Goal: Navigation & Orientation: Find specific page/section

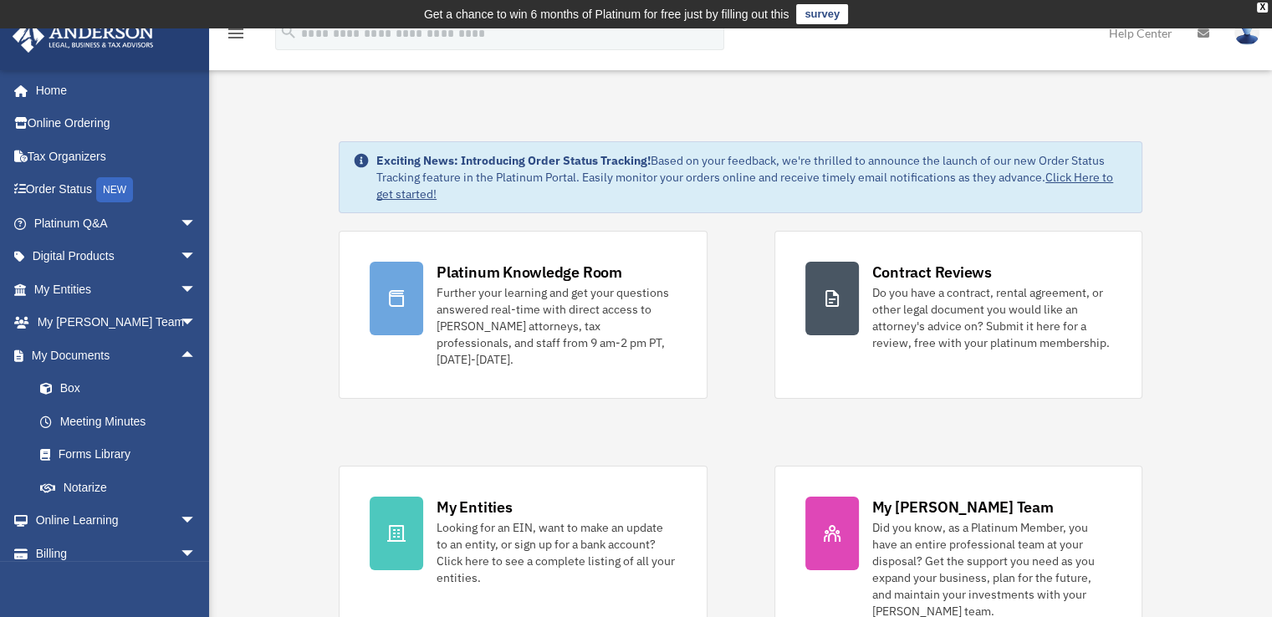
click at [345, 153] on div "Exciting News: Introducing Order Status Tracking! Based on your feedback, we're…" at bounding box center [740, 177] width 803 height 72
click at [69, 324] on link "My Anderson Team arrow_drop_down" at bounding box center [117, 322] width 210 height 33
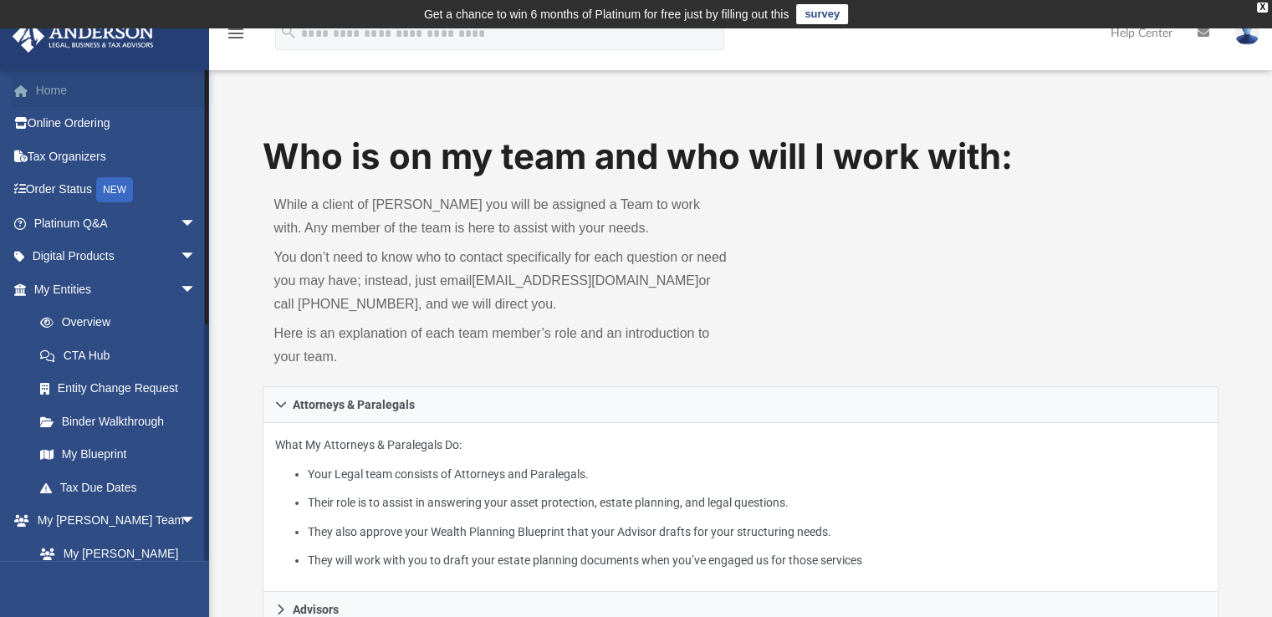
click at [62, 82] on link "Home" at bounding box center [117, 90] width 210 height 33
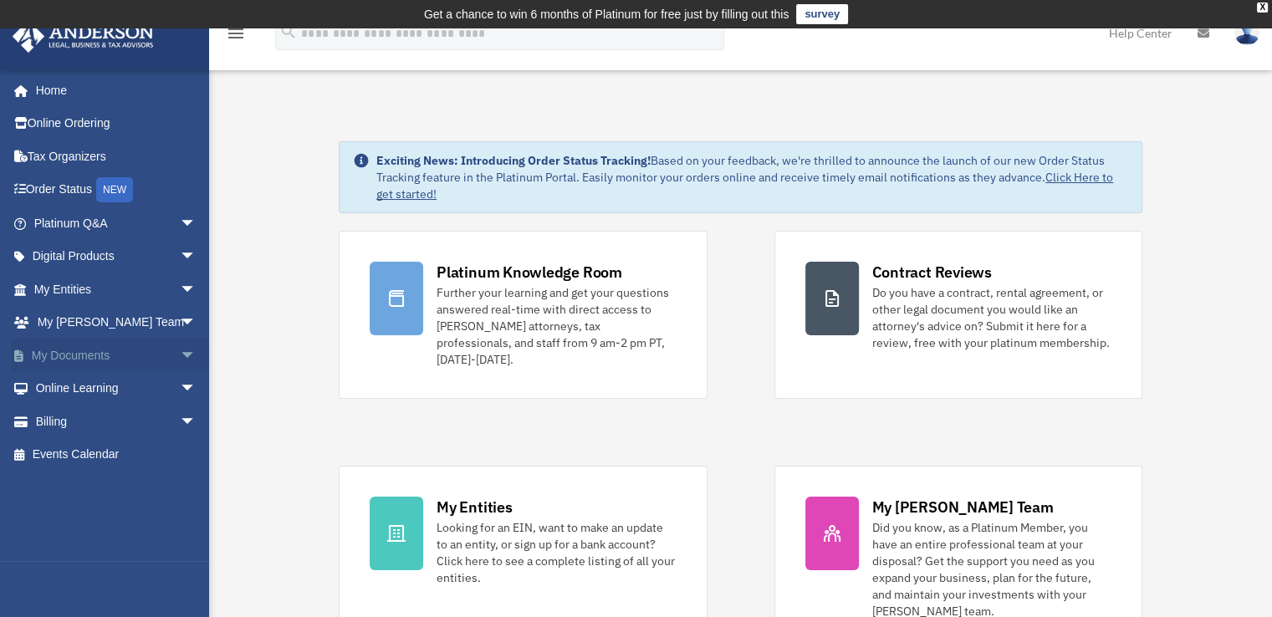
click at [180, 355] on span "arrow_drop_down" at bounding box center [196, 356] width 33 height 34
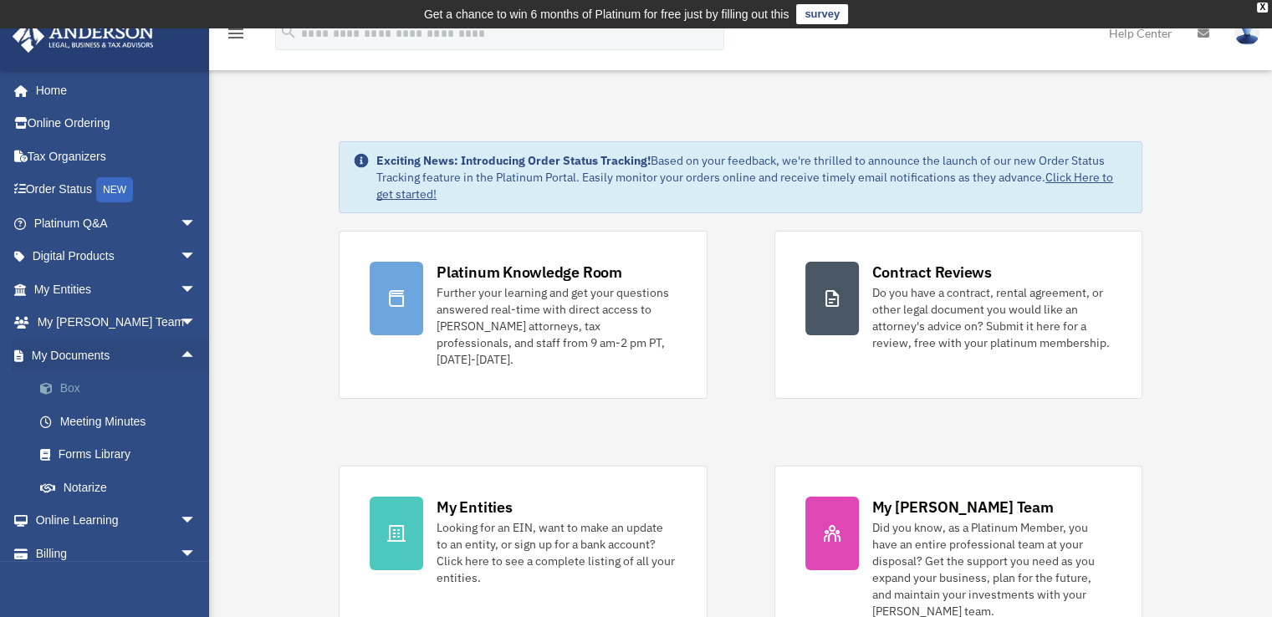
click at [76, 382] on link "Box" at bounding box center [122, 388] width 198 height 33
click at [73, 385] on link "Box" at bounding box center [122, 388] width 198 height 33
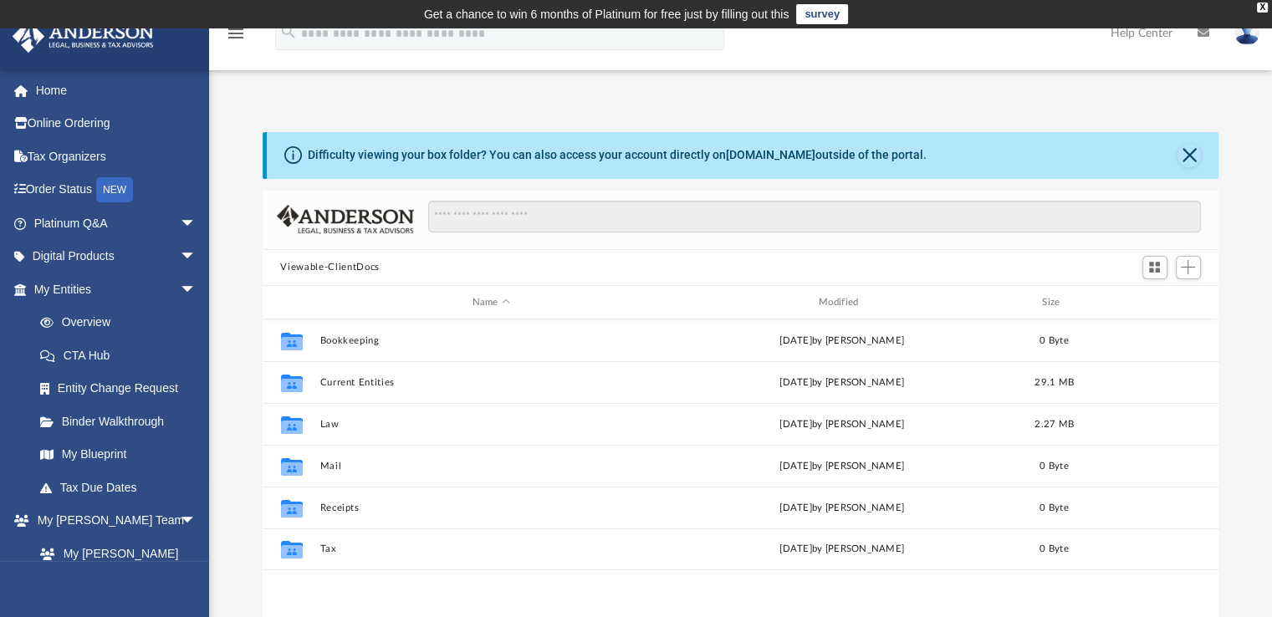
scroll to position [367, 943]
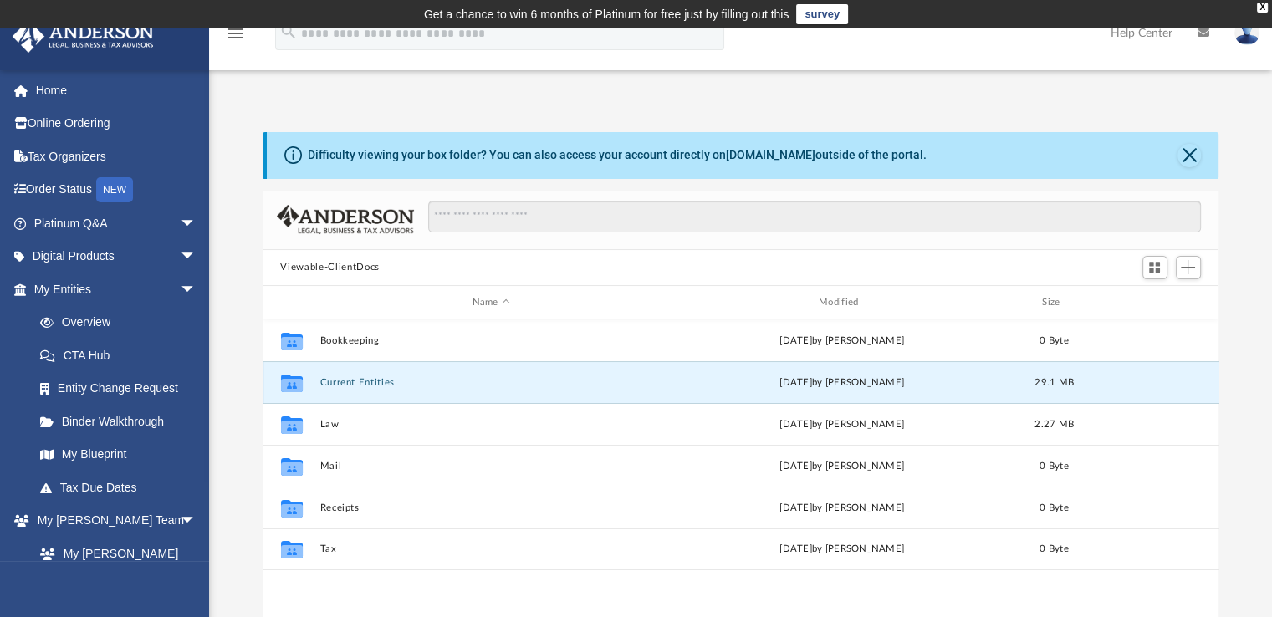
click at [341, 386] on button "Current Entities" at bounding box center [490, 382] width 343 height 11
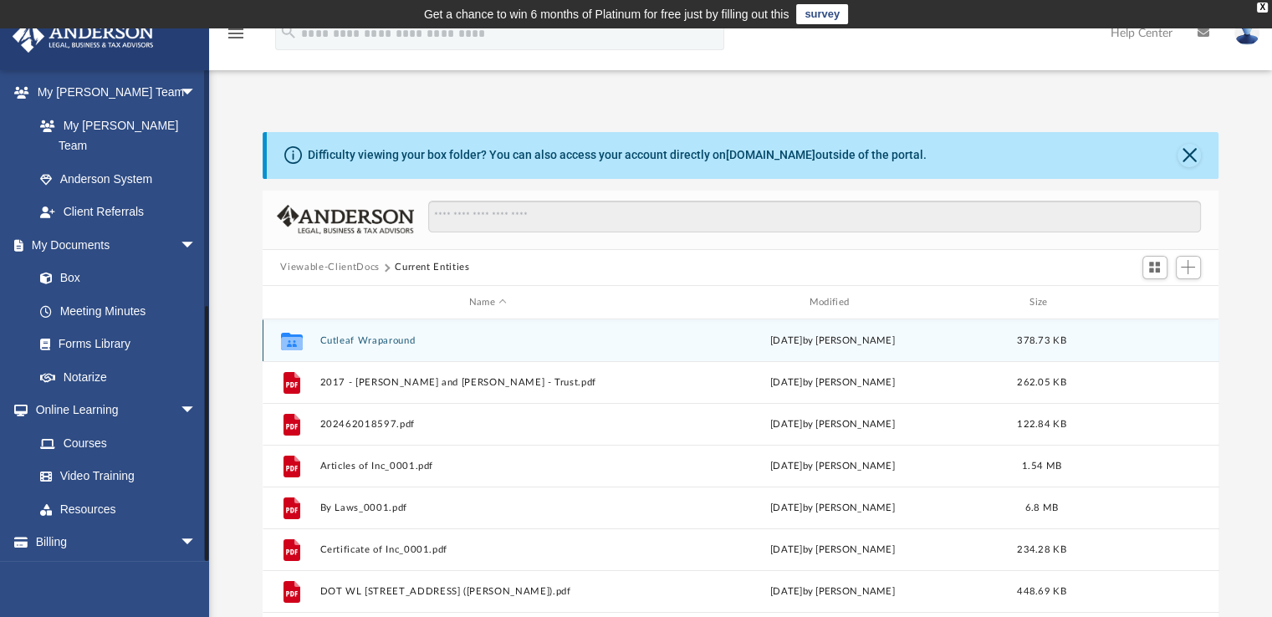
scroll to position [441, 0]
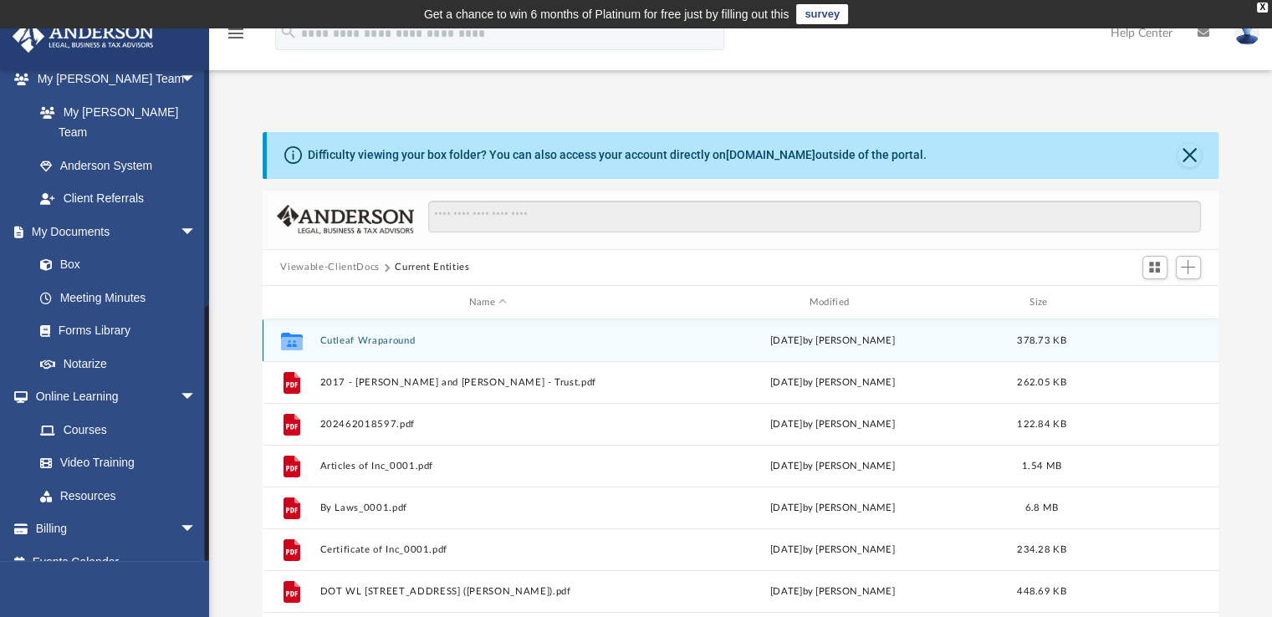
drag, startPoint x: 204, startPoint y: 398, endPoint x: 203, endPoint y: 489, distance: 91.1
click at [203, 489] on div "galengrillo@gmail.com Sign Out galengrillo@gmail.com Home Online Ordering Tax O…" at bounding box center [104, 315] width 209 height 492
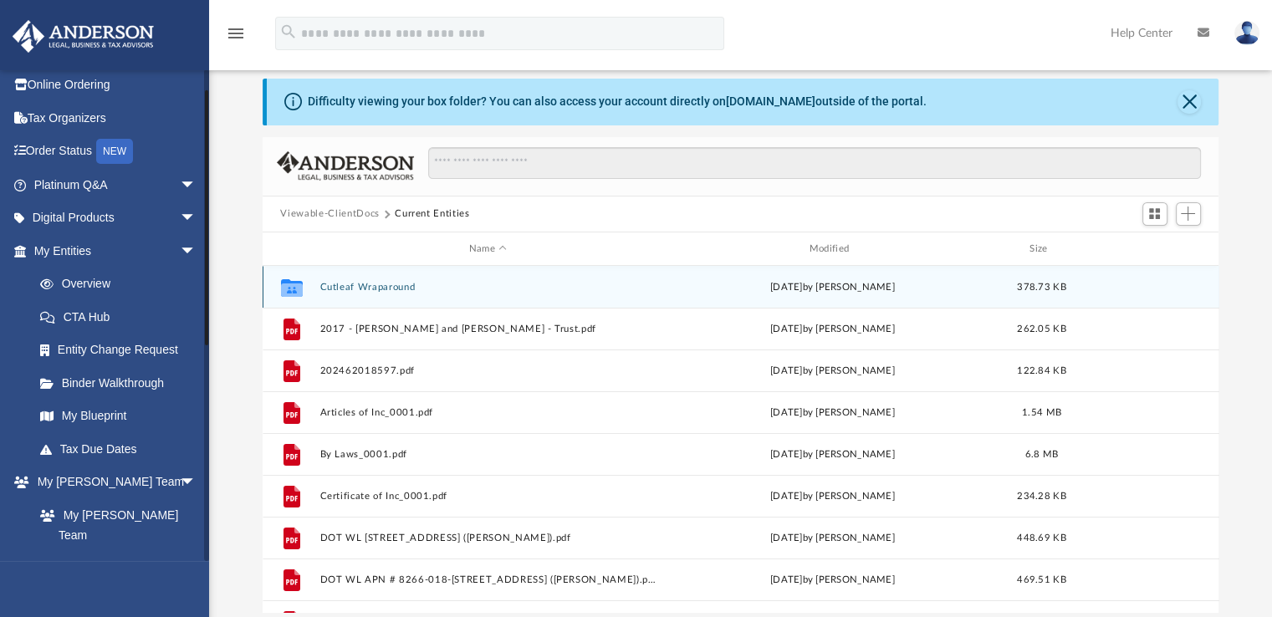
scroll to position [0, 0]
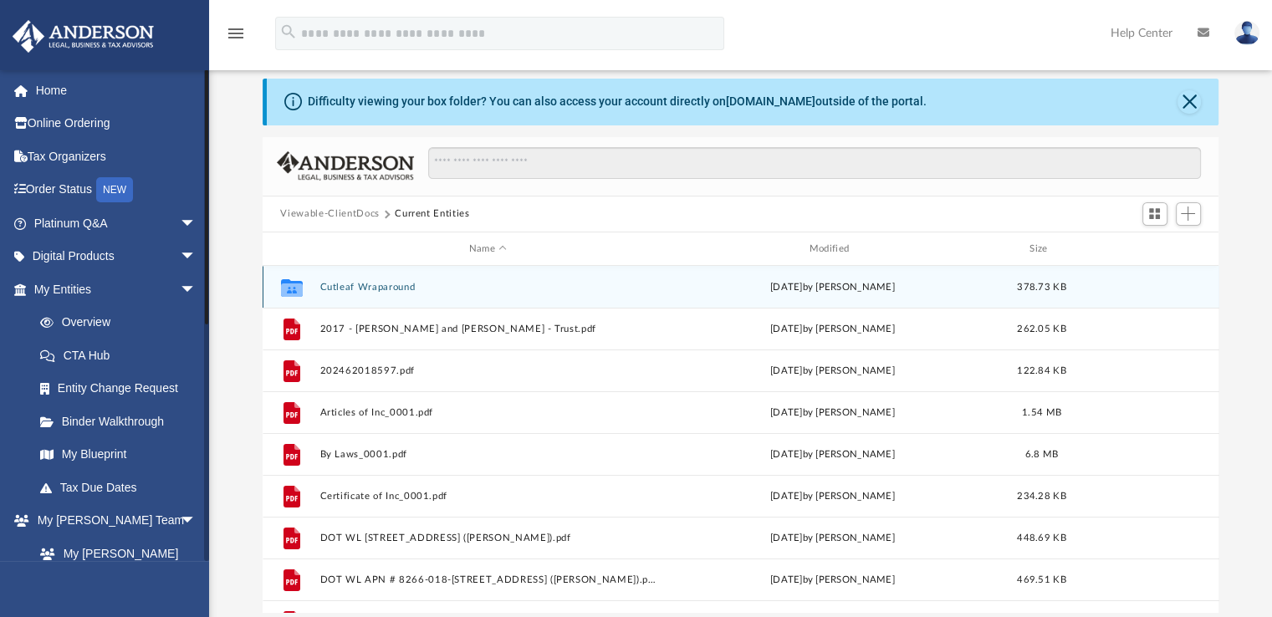
drag, startPoint x: 204, startPoint y: 329, endPoint x: 214, endPoint y: 188, distance: 140.8
click at [214, 188] on div "App galengrillo@gmail.com Sign Out galengrillo@gmail.com Home Online Ordering T…" at bounding box center [636, 319] width 1272 height 587
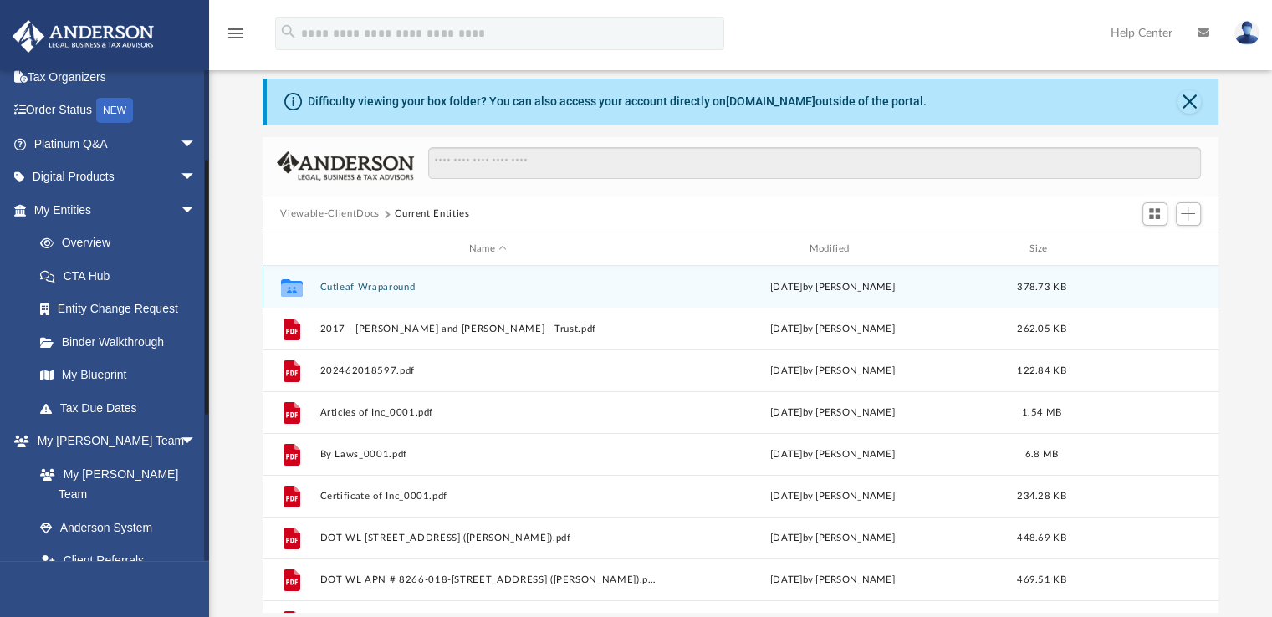
scroll to position [175, 0]
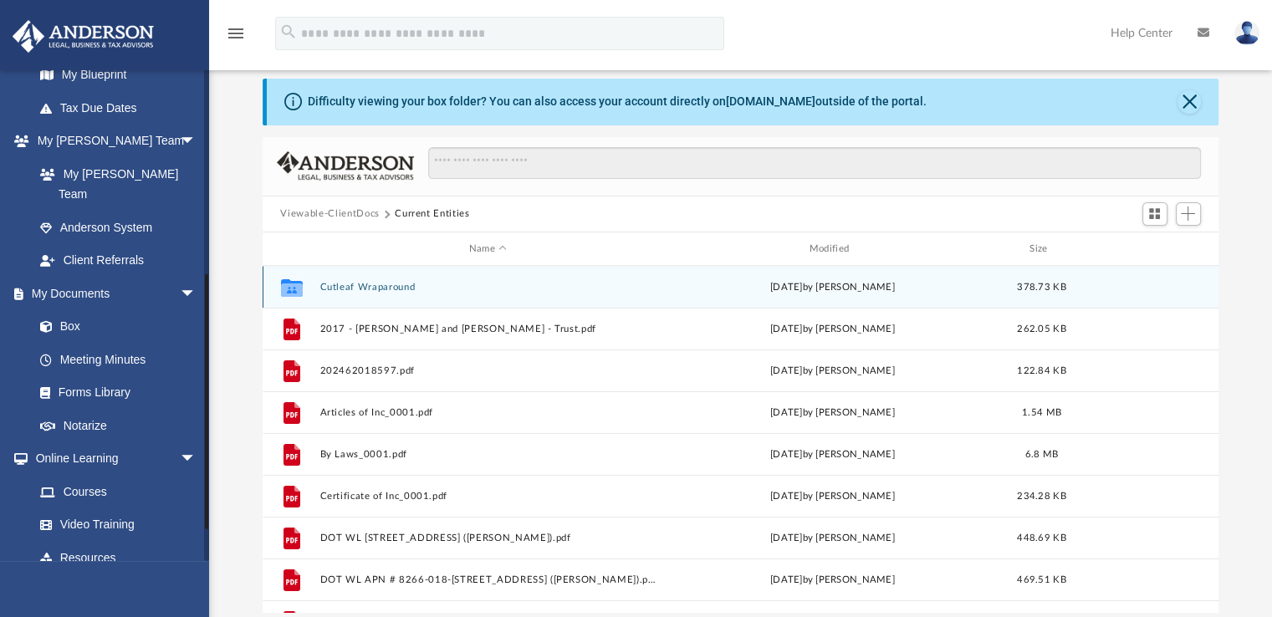
drag, startPoint x: 204, startPoint y: 321, endPoint x: 205, endPoint y: 537, distance: 215.7
click at [205, 529] on div at bounding box center [206, 401] width 3 height 255
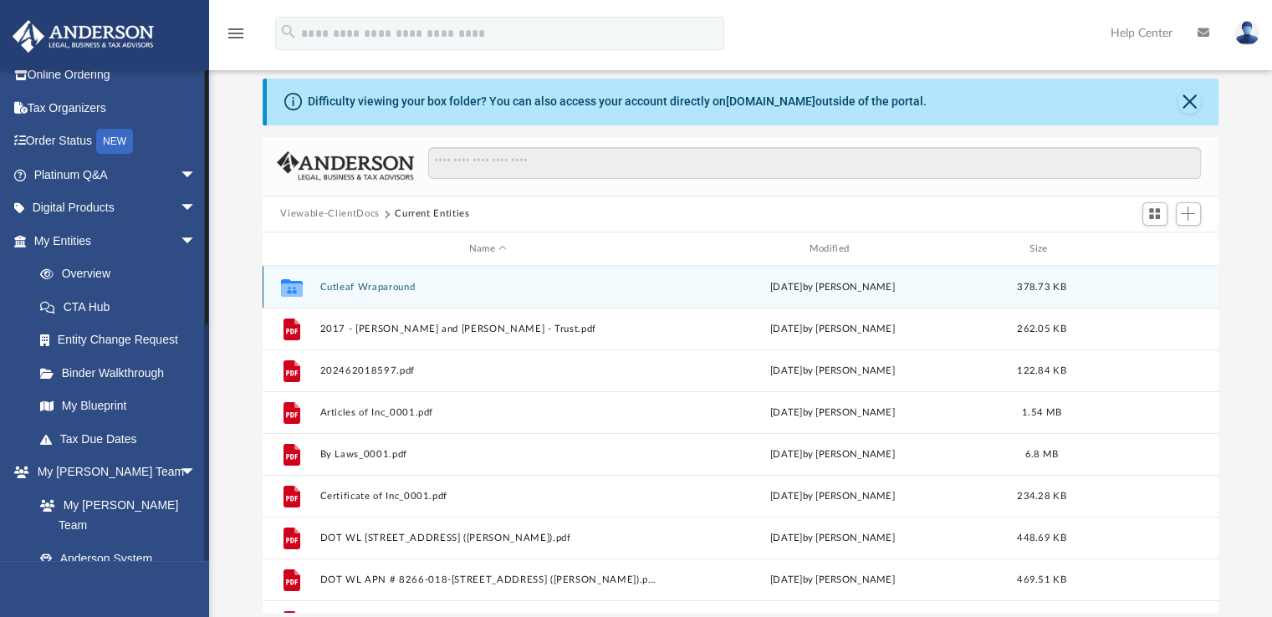
scroll to position [0, 0]
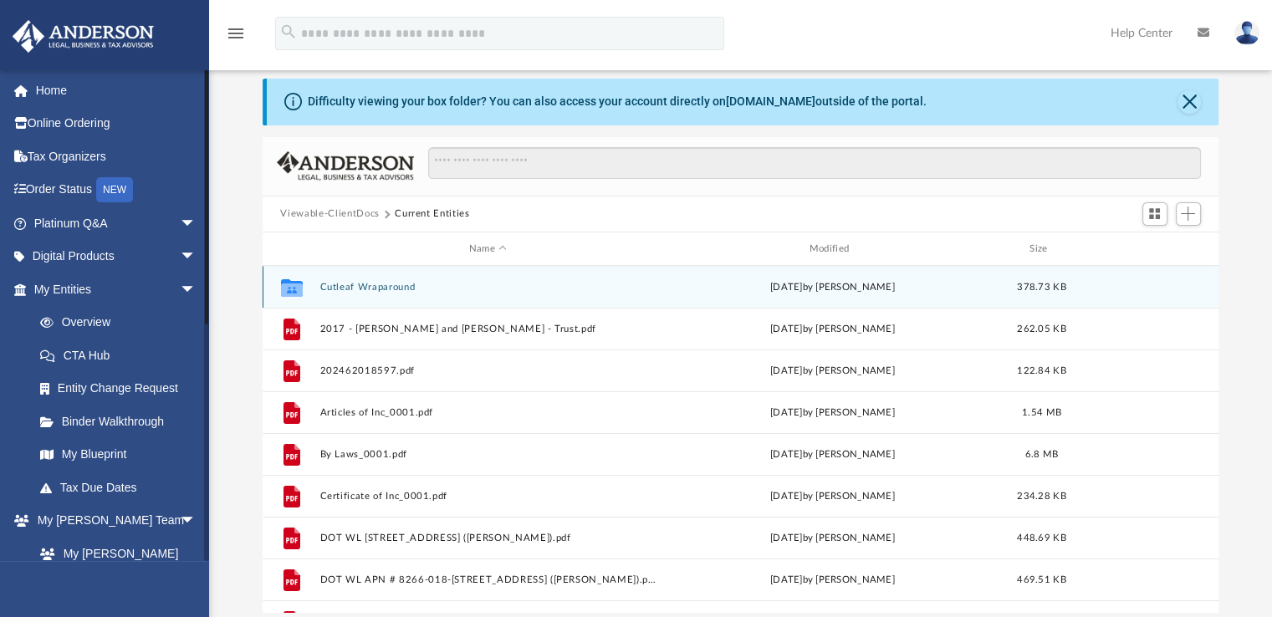
drag, startPoint x: 204, startPoint y: 340, endPoint x: 216, endPoint y: 75, distance: 265.3
click at [216, 75] on div "App [EMAIL_ADDRESS][DOMAIN_NAME] Sign Out [EMAIL_ADDRESS][DOMAIN_NAME] Home Onl…" at bounding box center [636, 319] width 1272 height 587
drag, startPoint x: 208, startPoint y: 151, endPoint x: 212, endPoint y: 190, distance: 38.6
click at [212, 190] on div "App [EMAIL_ADDRESS][DOMAIN_NAME] Sign Out [EMAIL_ADDRESS][DOMAIN_NAME] Home Onl…" at bounding box center [636, 319] width 1272 height 587
drag, startPoint x: 207, startPoint y: 199, endPoint x: 241, endPoint y: 150, distance: 59.6
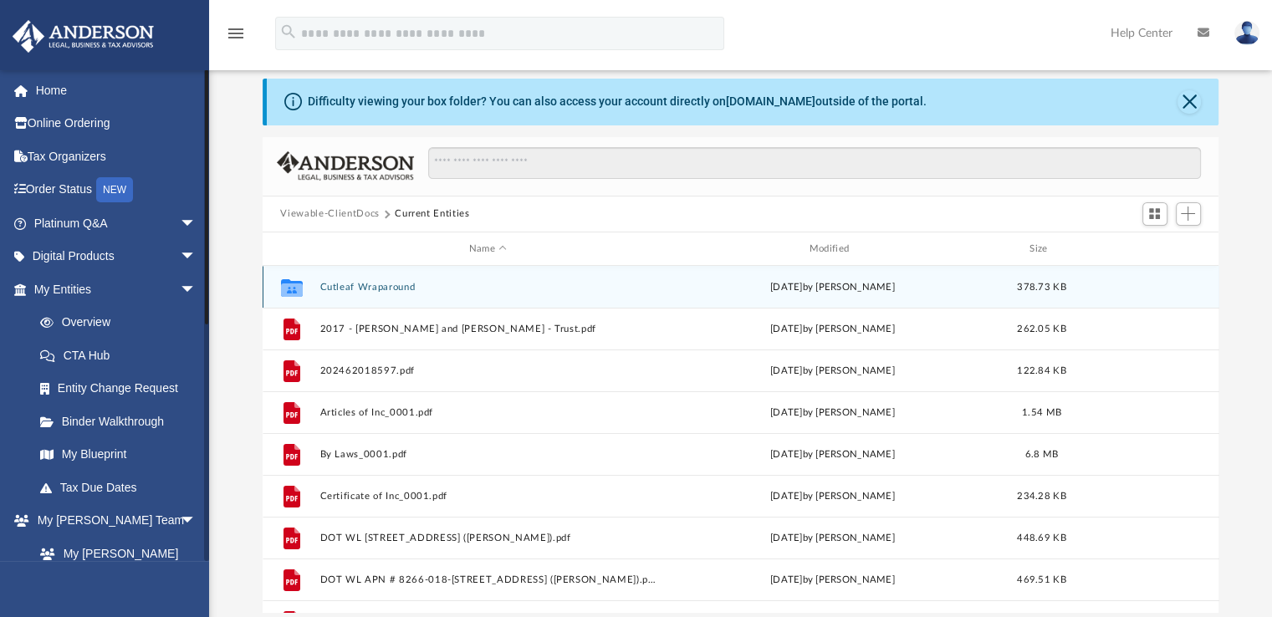
click at [241, 150] on div "App galengrillo@gmail.com Sign Out galengrillo@gmail.com Home Online Ordering T…" at bounding box center [636, 319] width 1272 height 587
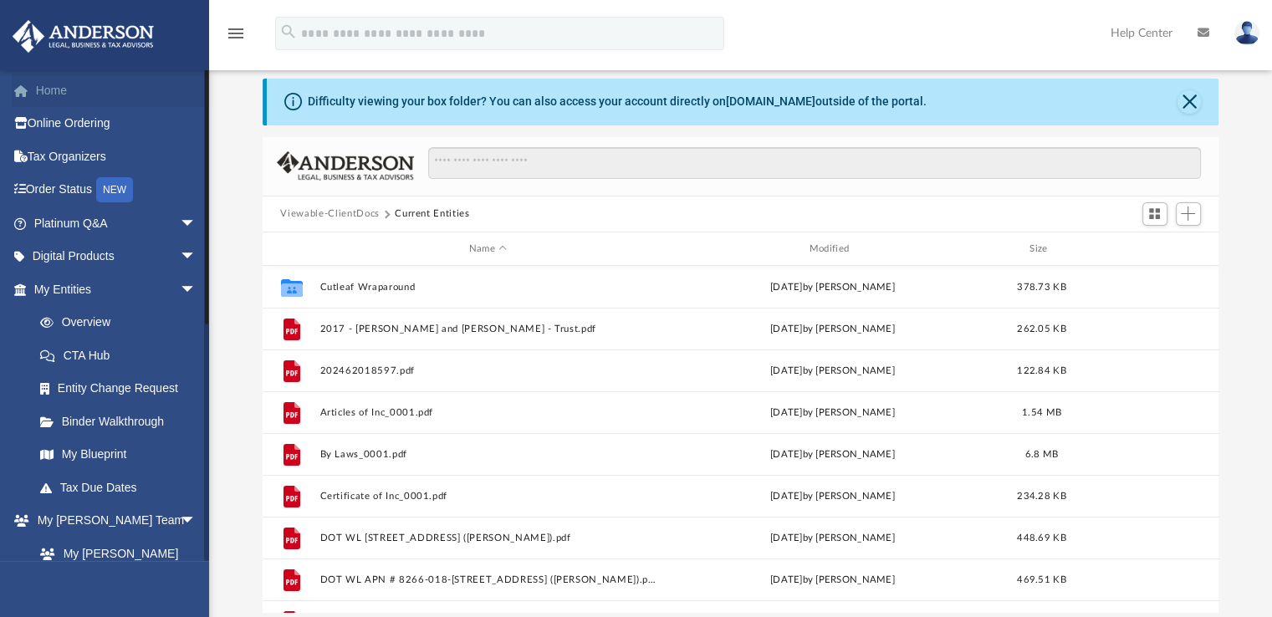
click at [48, 84] on link "Home" at bounding box center [117, 90] width 210 height 33
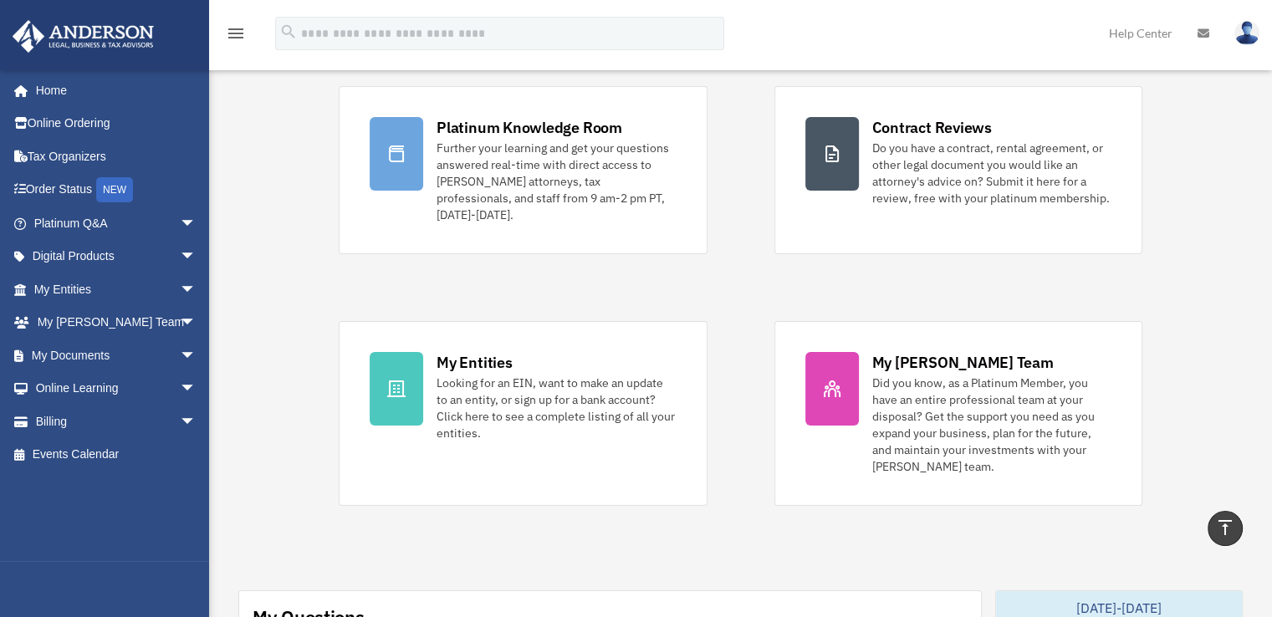
scroll to position [95, 0]
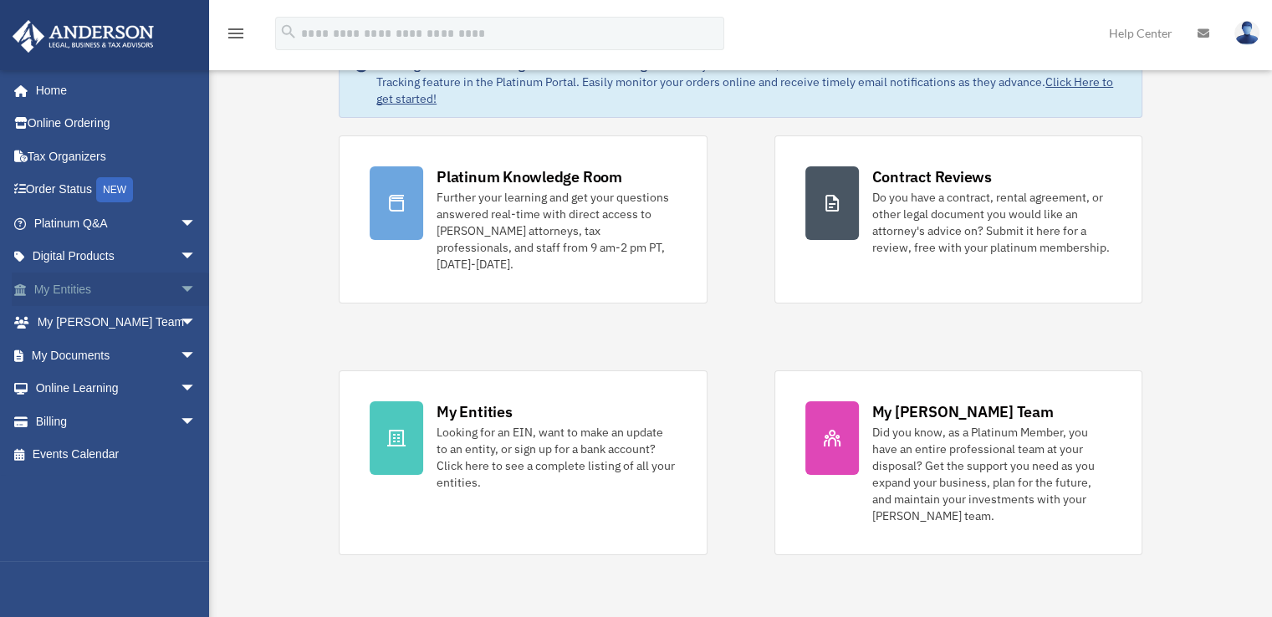
click at [114, 288] on link "My Entities arrow_drop_down" at bounding box center [117, 289] width 210 height 33
click at [180, 288] on span "arrow_drop_down" at bounding box center [196, 290] width 33 height 34
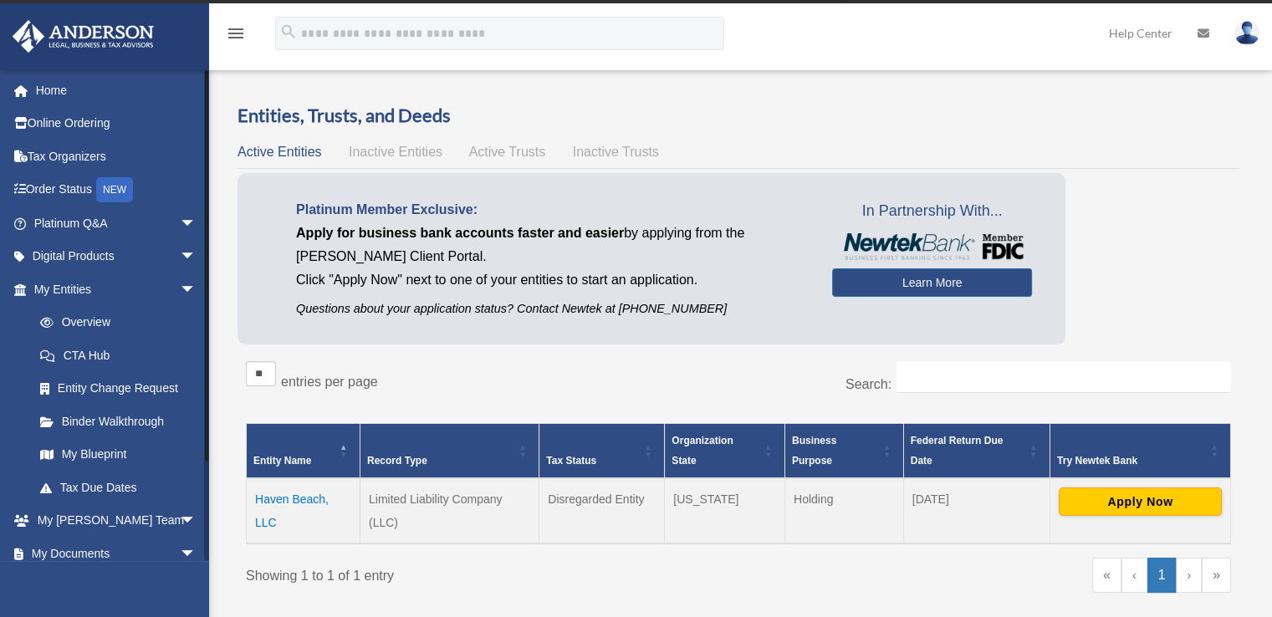
scroll to position [111, 0]
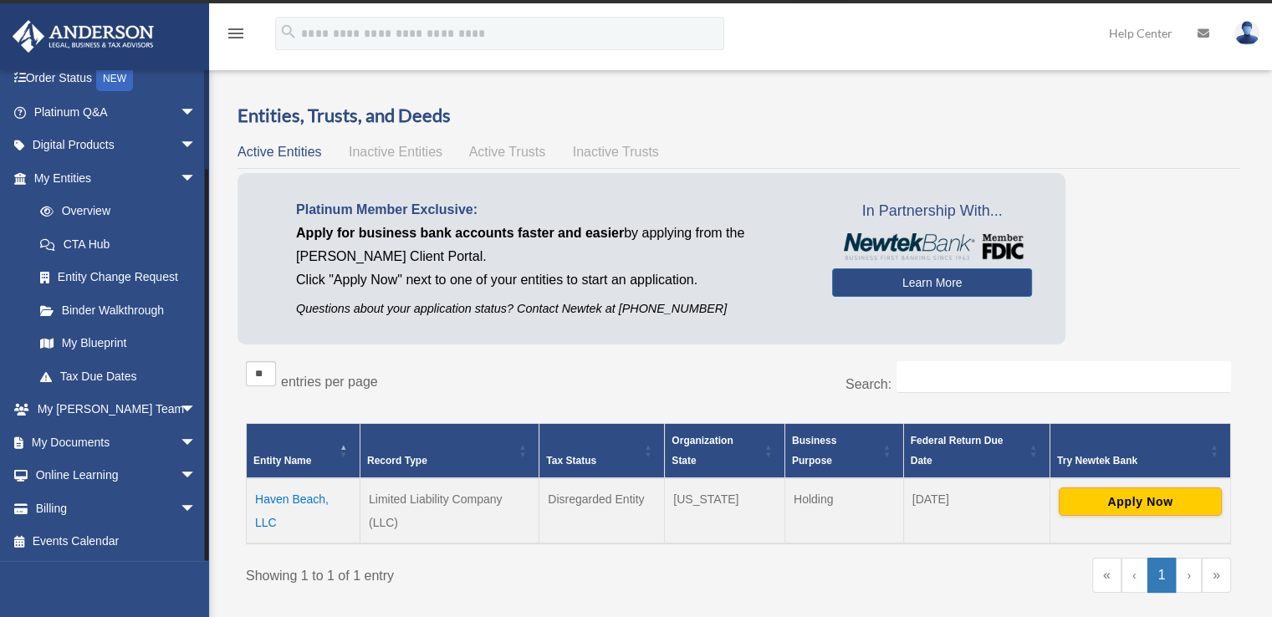
drag, startPoint x: 206, startPoint y: 478, endPoint x: 203, endPoint y: 580, distance: 102.0
click at [203, 580] on div "[EMAIL_ADDRESS][DOMAIN_NAME] Sign Out [EMAIL_ADDRESS][DOMAIN_NAME] Home Online …" at bounding box center [104, 377] width 209 height 617
click at [84, 542] on link "Events Calendar" at bounding box center [117, 541] width 210 height 33
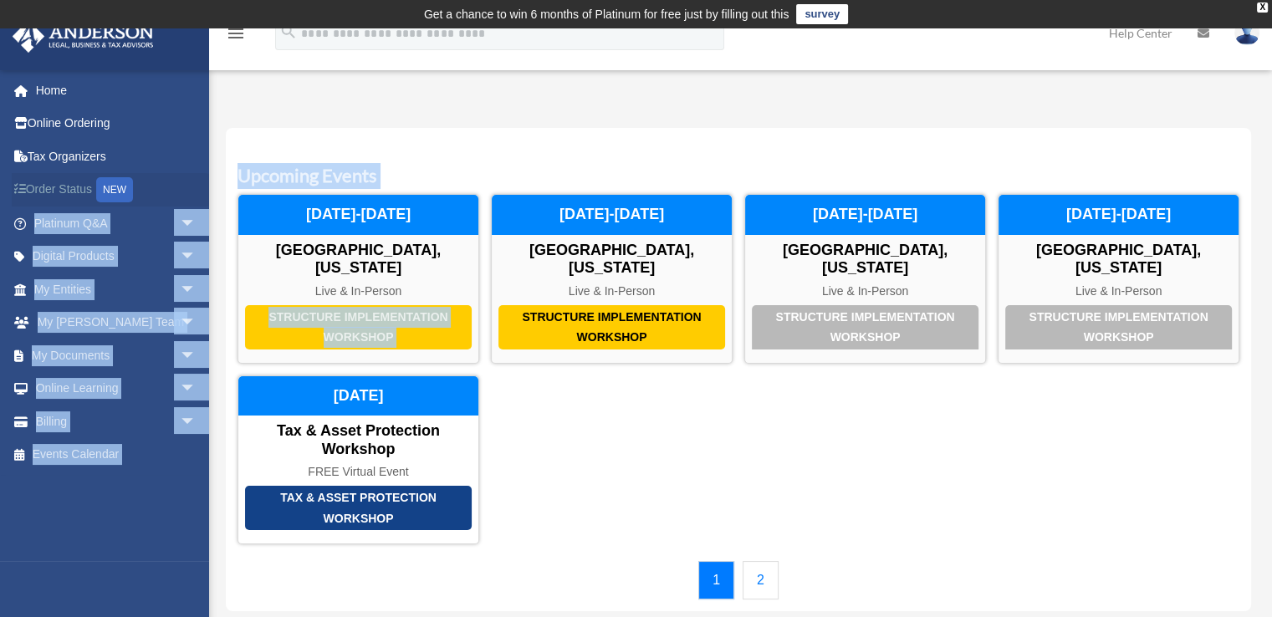
drag, startPoint x: 212, startPoint y: 258, endPoint x: 204, endPoint y: 185, distance: 74.0
click at [204, 185] on div "Calendar galengrillo@gmail.com Sign Out galengrillo@gmail.com Home Online Order…" at bounding box center [636, 355] width 1272 height 552
click at [53, 91] on link "Home" at bounding box center [117, 90] width 210 height 33
click at [49, 88] on link "Home" at bounding box center [117, 90] width 210 height 33
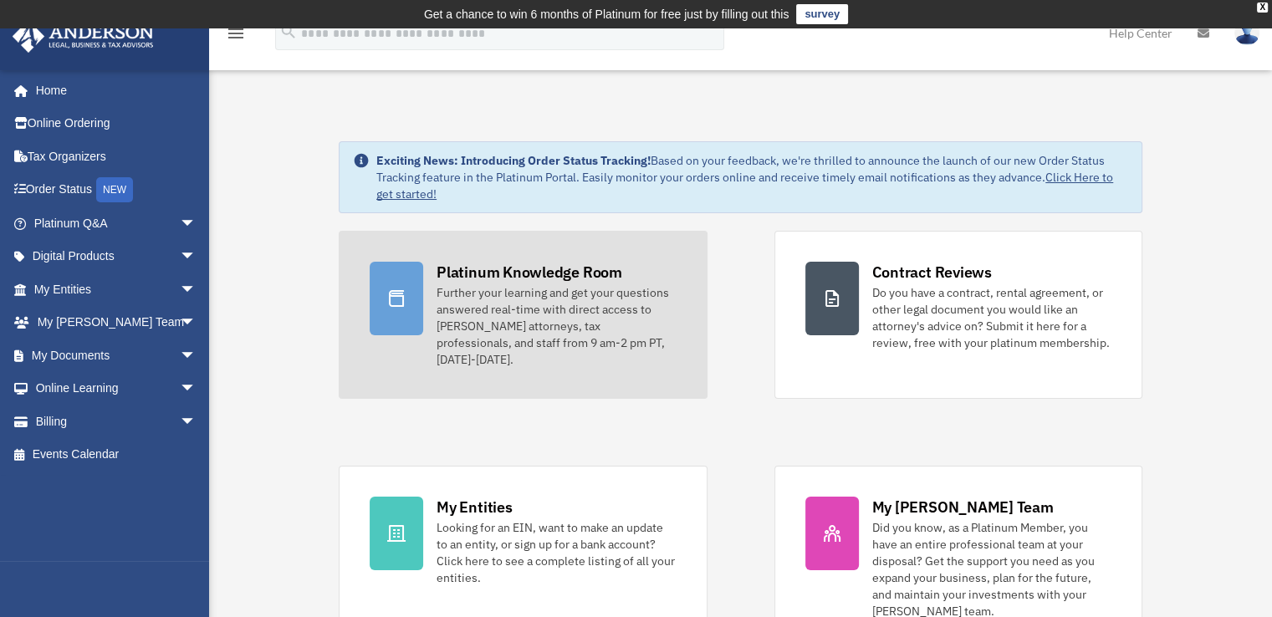
click at [488, 303] on div "Further your learning and get your questions answered real-time with direct acc…" at bounding box center [555, 326] width 239 height 84
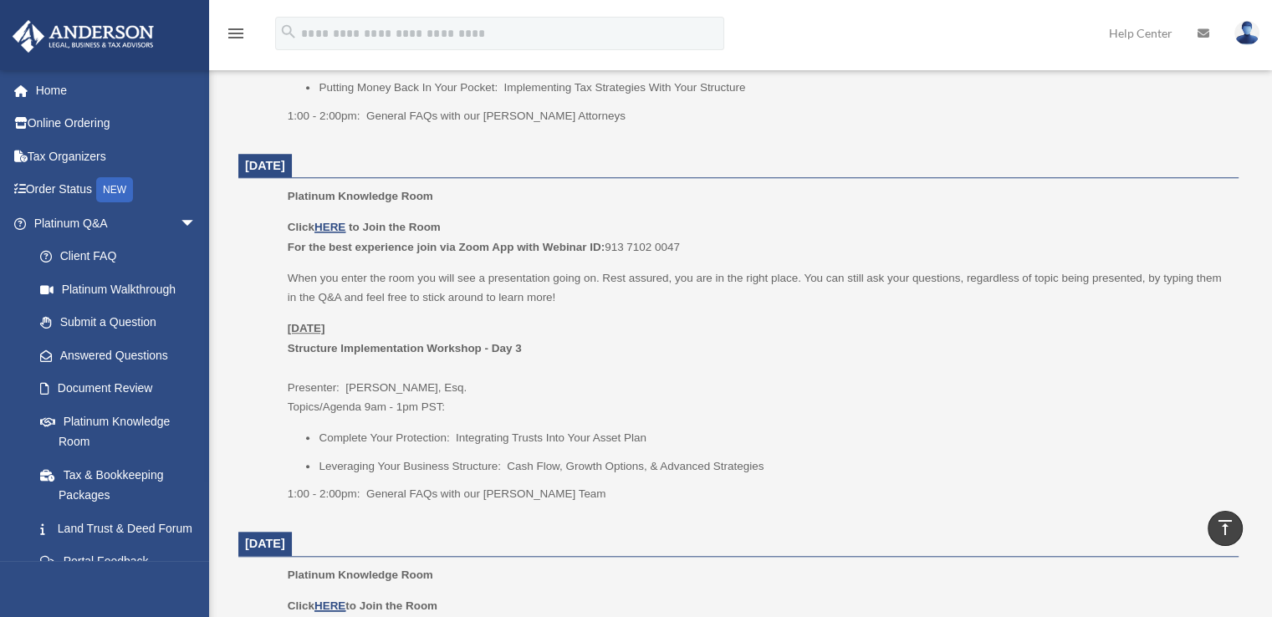
scroll to position [1388, 0]
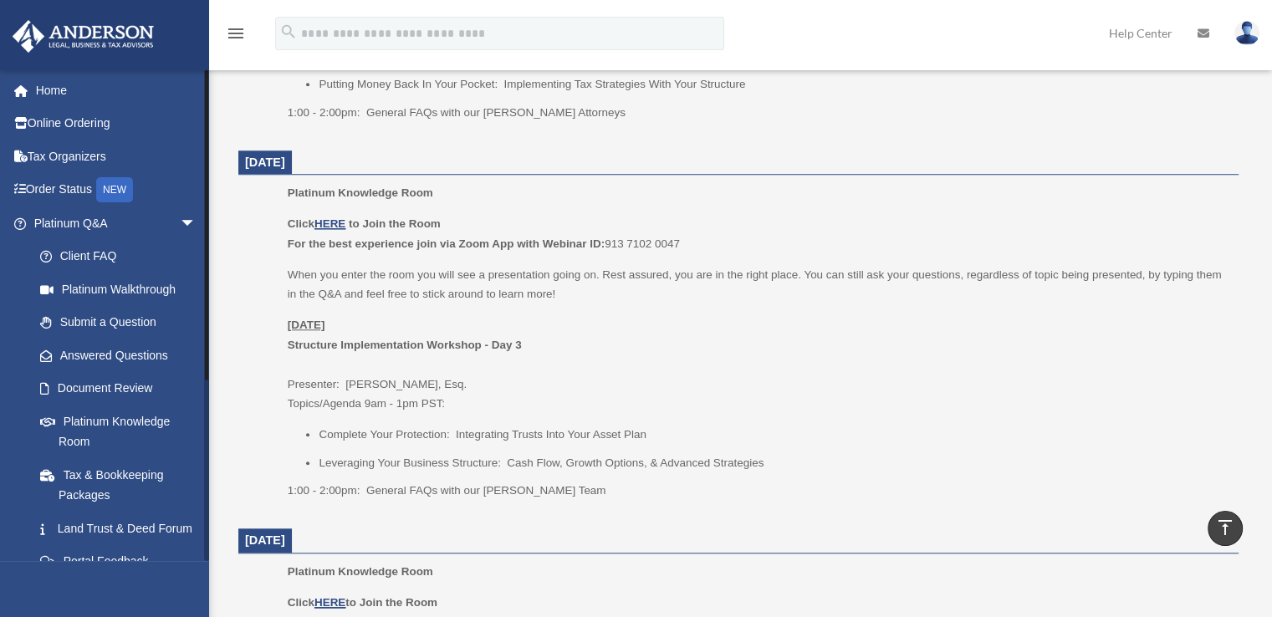
click at [207, 179] on div at bounding box center [206, 224] width 3 height 311
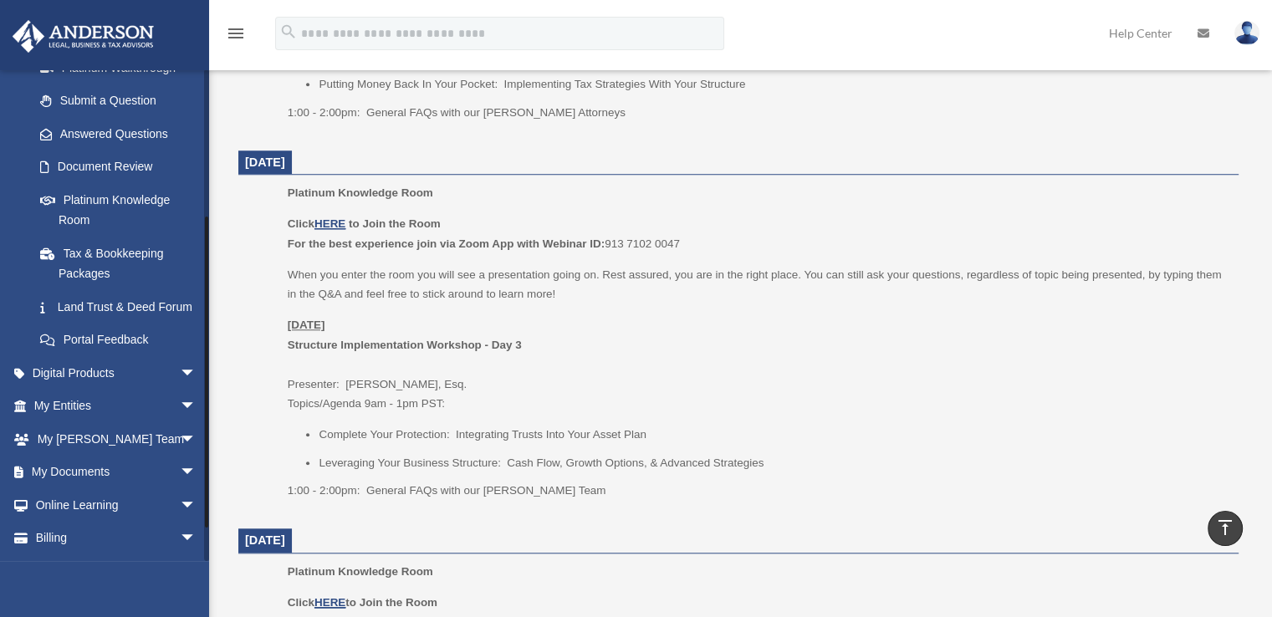
drag, startPoint x: 206, startPoint y: 204, endPoint x: 225, endPoint y: 358, distance: 154.9
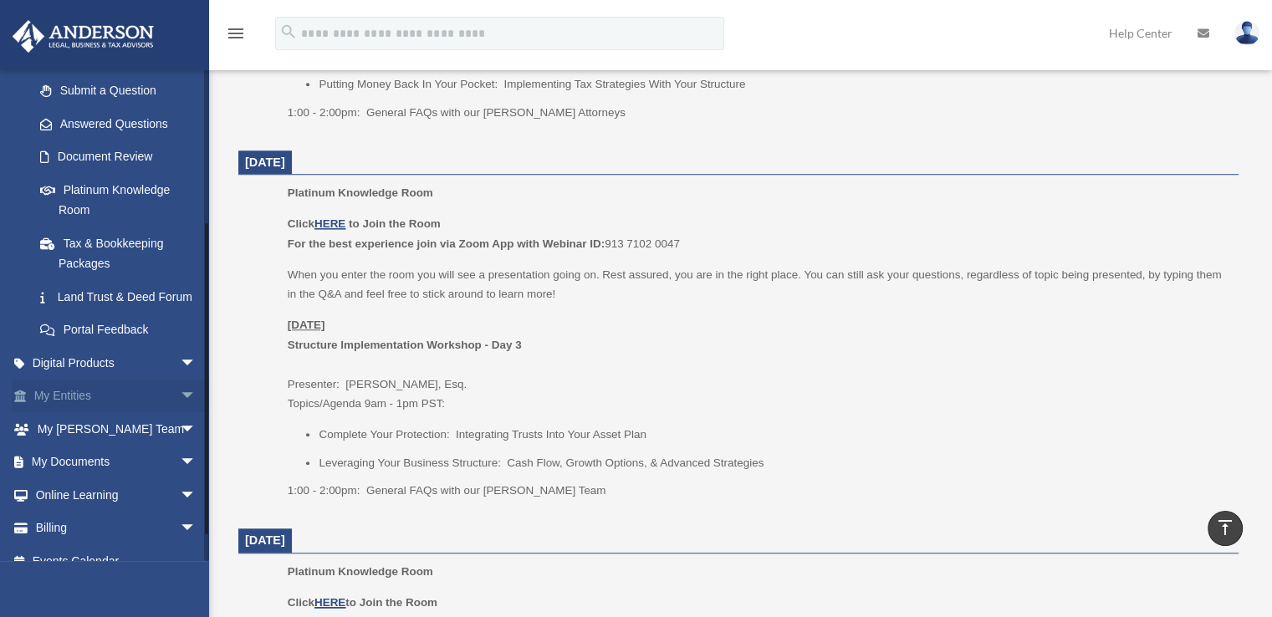
click at [180, 414] on span "arrow_drop_down" at bounding box center [196, 397] width 33 height 34
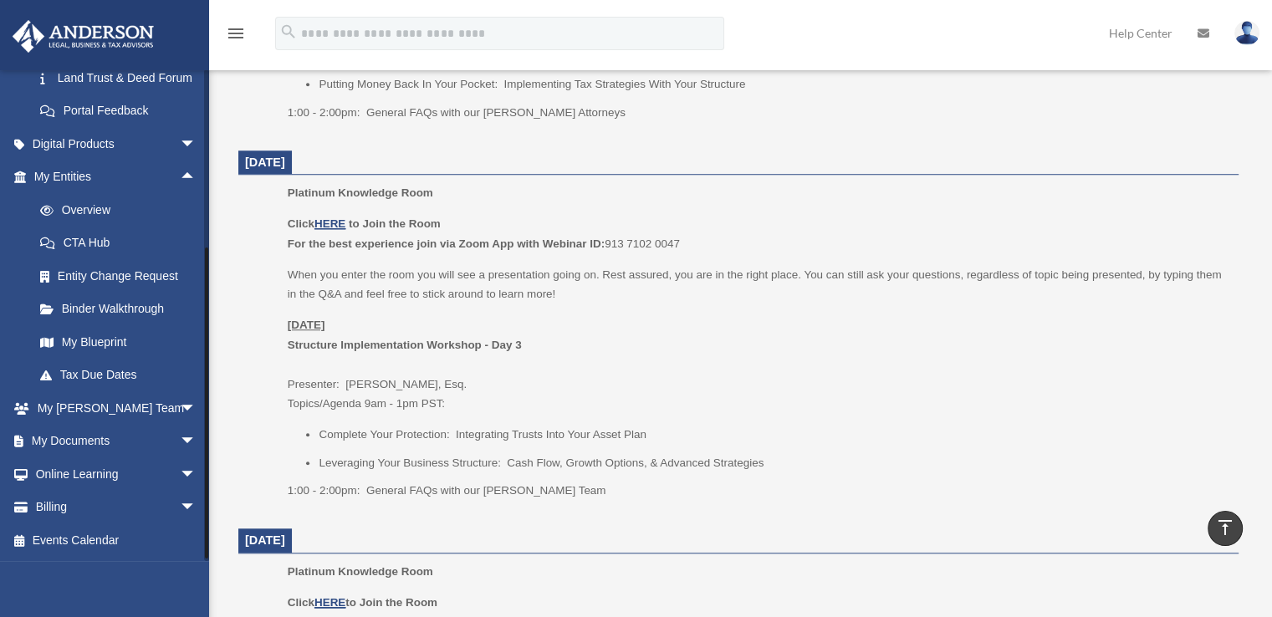
scroll to position [471, 0]
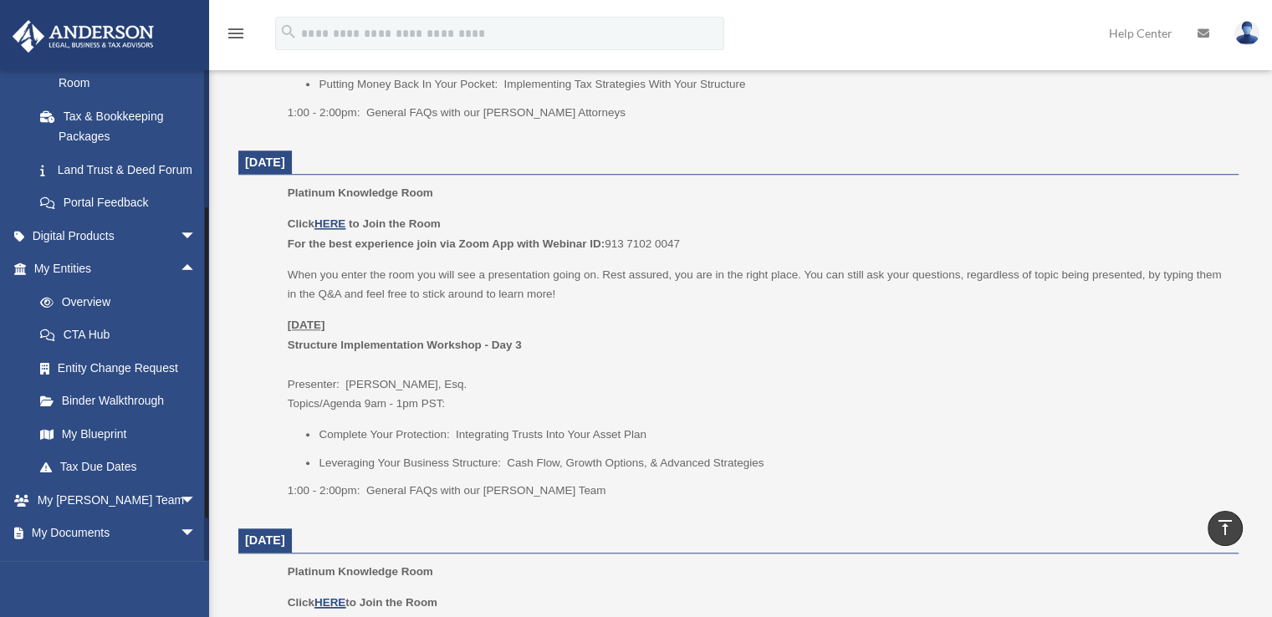
drag, startPoint x: 205, startPoint y: 466, endPoint x: 214, endPoint y: 450, distance: 18.4
click at [98, 448] on link "My Blueprint" at bounding box center [122, 431] width 198 height 33
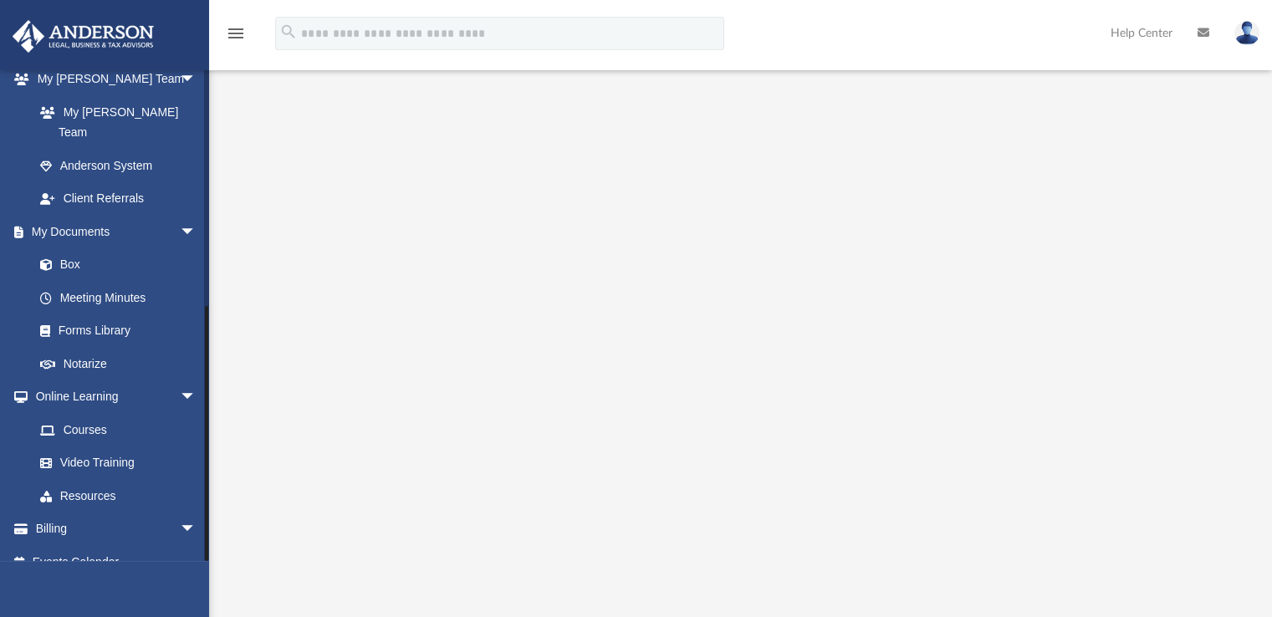
scroll to position [441, 0]
drag, startPoint x: 206, startPoint y: 380, endPoint x: 221, endPoint y: 468, distance: 89.9
click at [221, 468] on div "App galengrillo@gmail.com Sign Out galengrillo@gmail.com Home Online Ordering T…" at bounding box center [636, 363] width 1272 height 721
click at [94, 314] on link "Forms Library" at bounding box center [122, 330] width 198 height 33
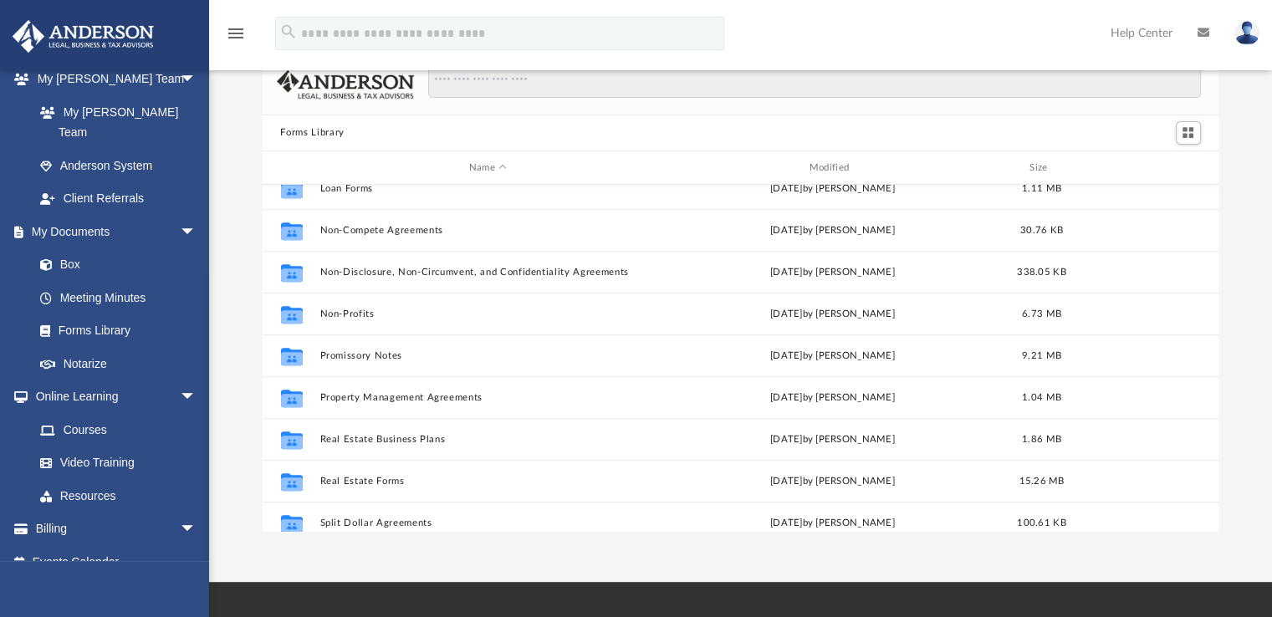
scroll to position [856, 0]
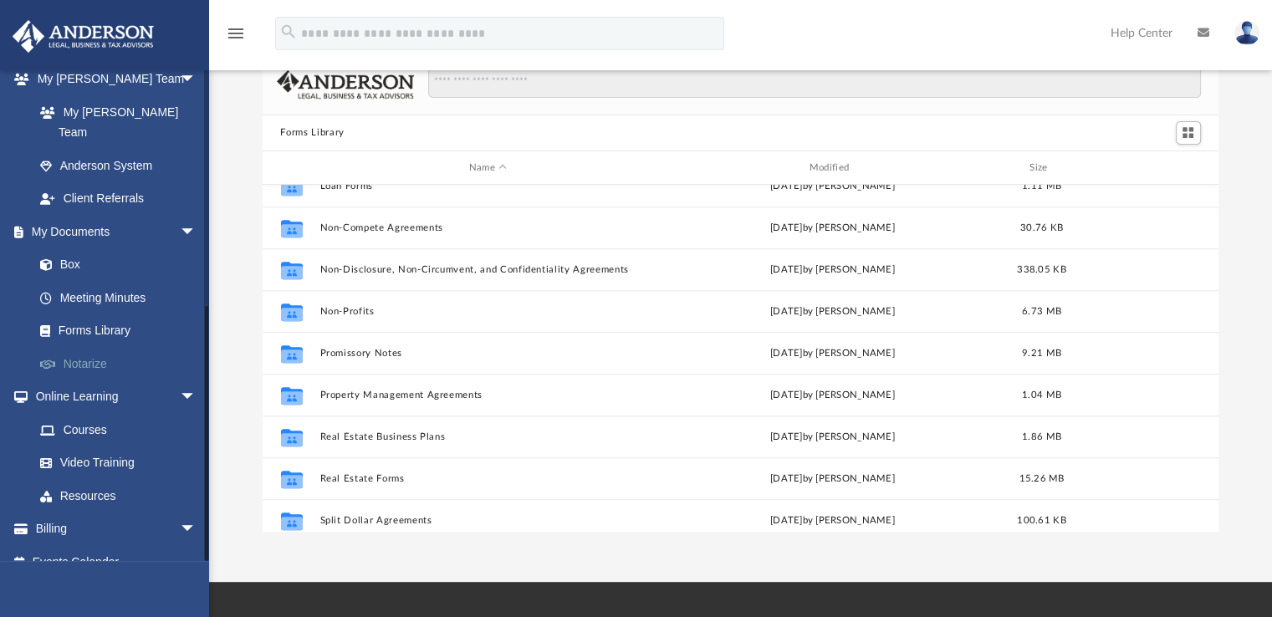
click at [89, 347] on link "Notarize" at bounding box center [122, 363] width 198 height 33
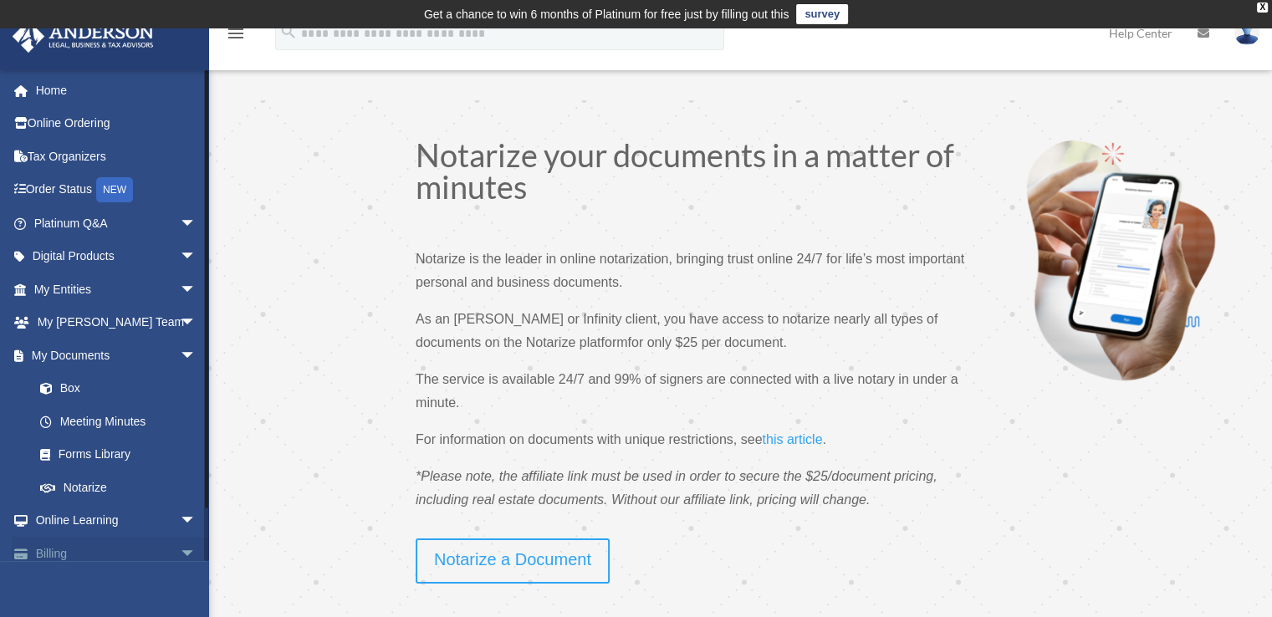
click at [58, 558] on link "Billing arrow_drop_down" at bounding box center [117, 553] width 210 height 33
click at [180, 553] on span "arrow_drop_down" at bounding box center [196, 554] width 33 height 34
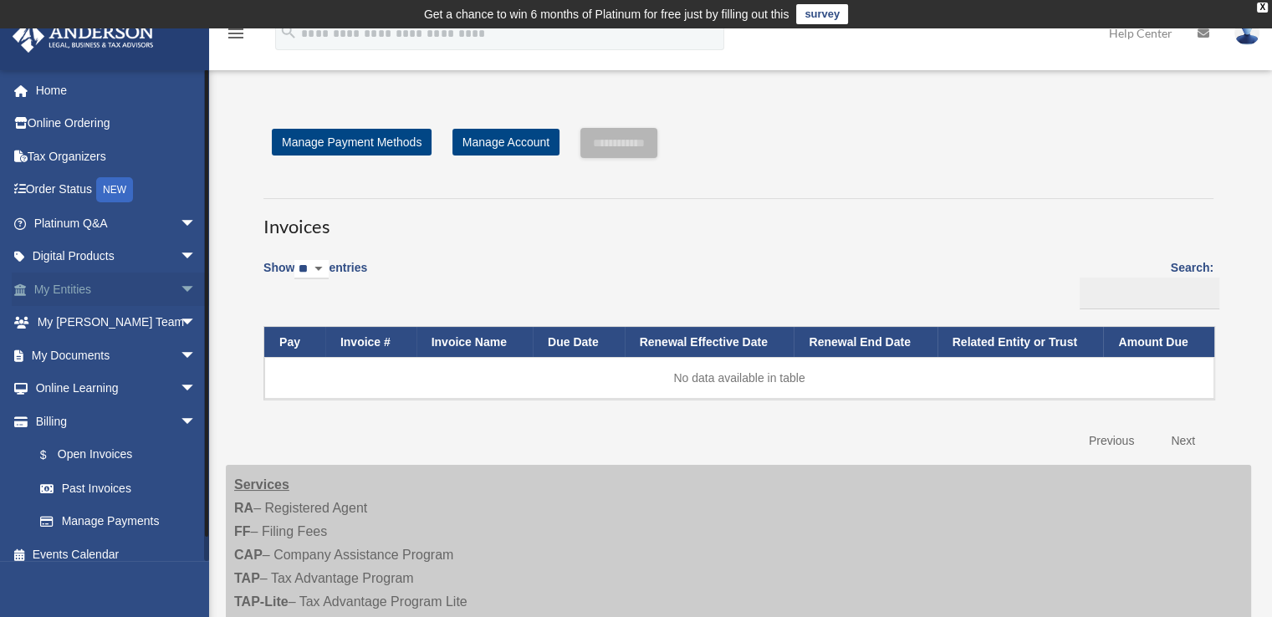
click at [180, 289] on span "arrow_drop_down" at bounding box center [196, 290] width 33 height 34
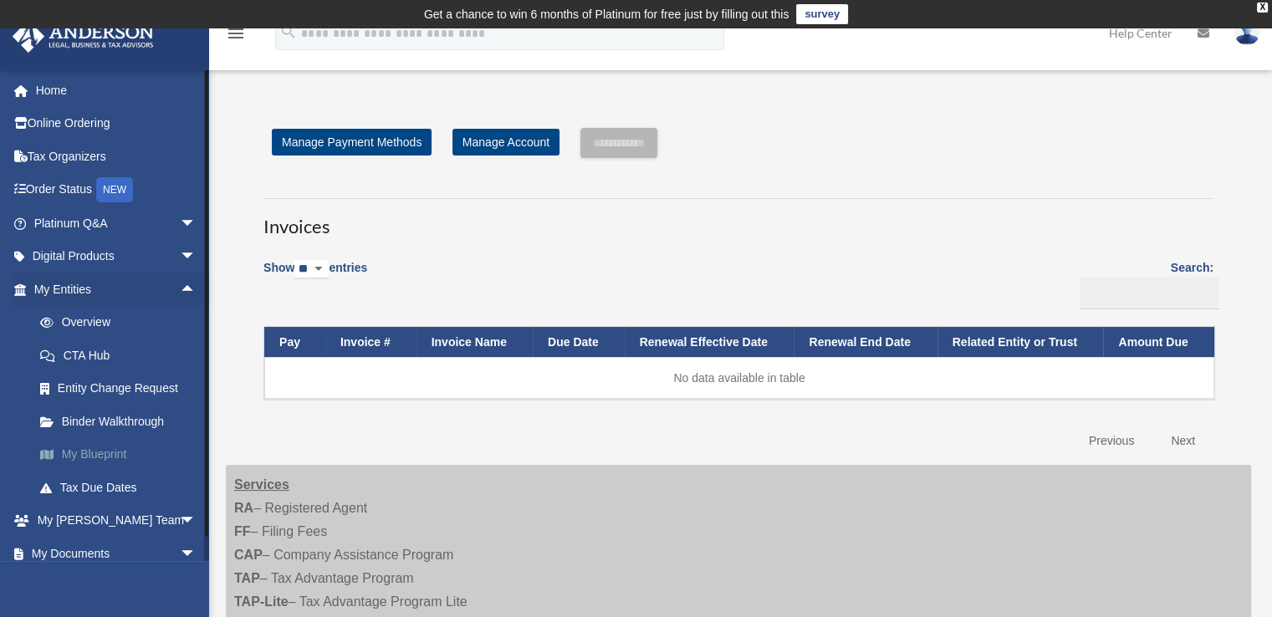
click at [94, 455] on link "My Blueprint" at bounding box center [122, 454] width 198 height 33
